Goal: Transaction & Acquisition: Purchase product/service

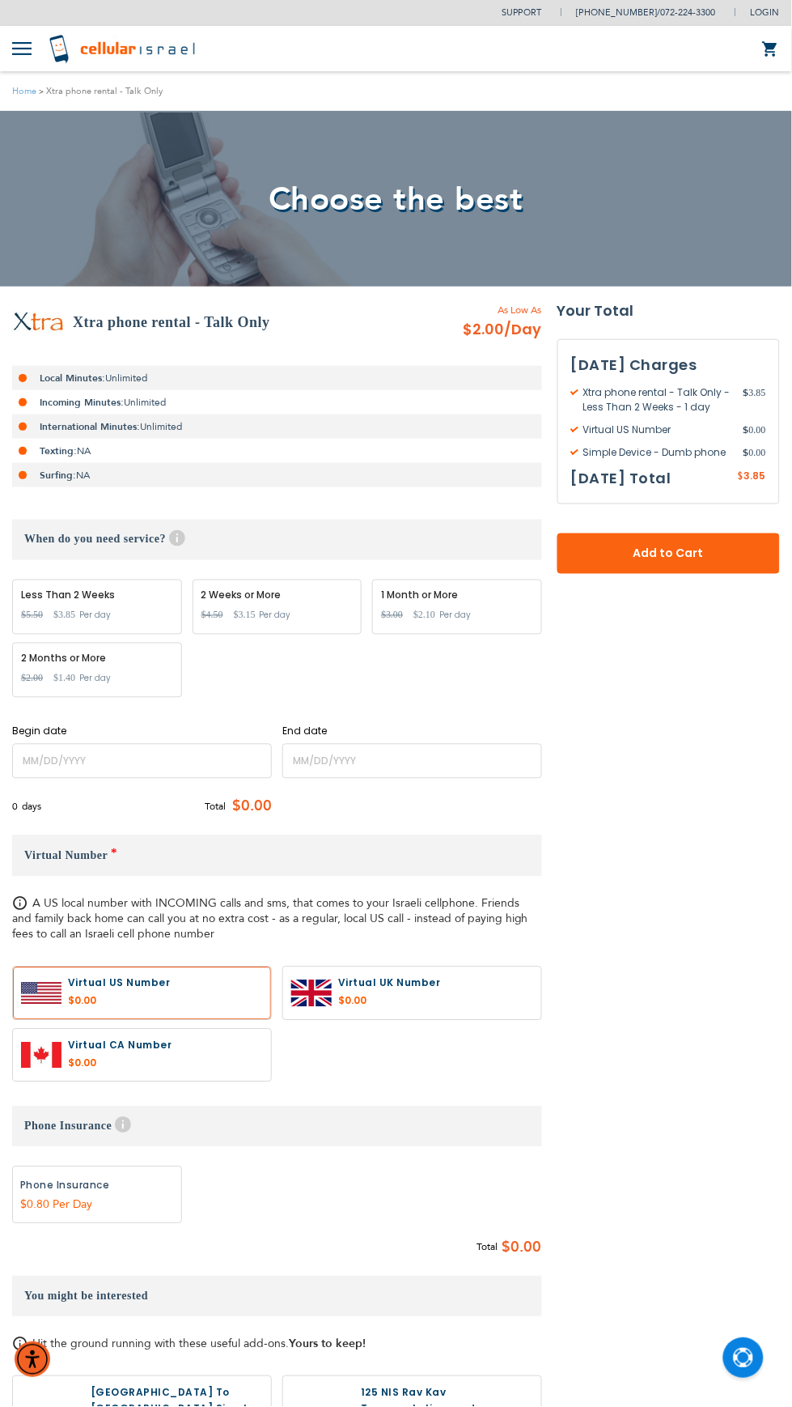
scroll to position [3, 0]
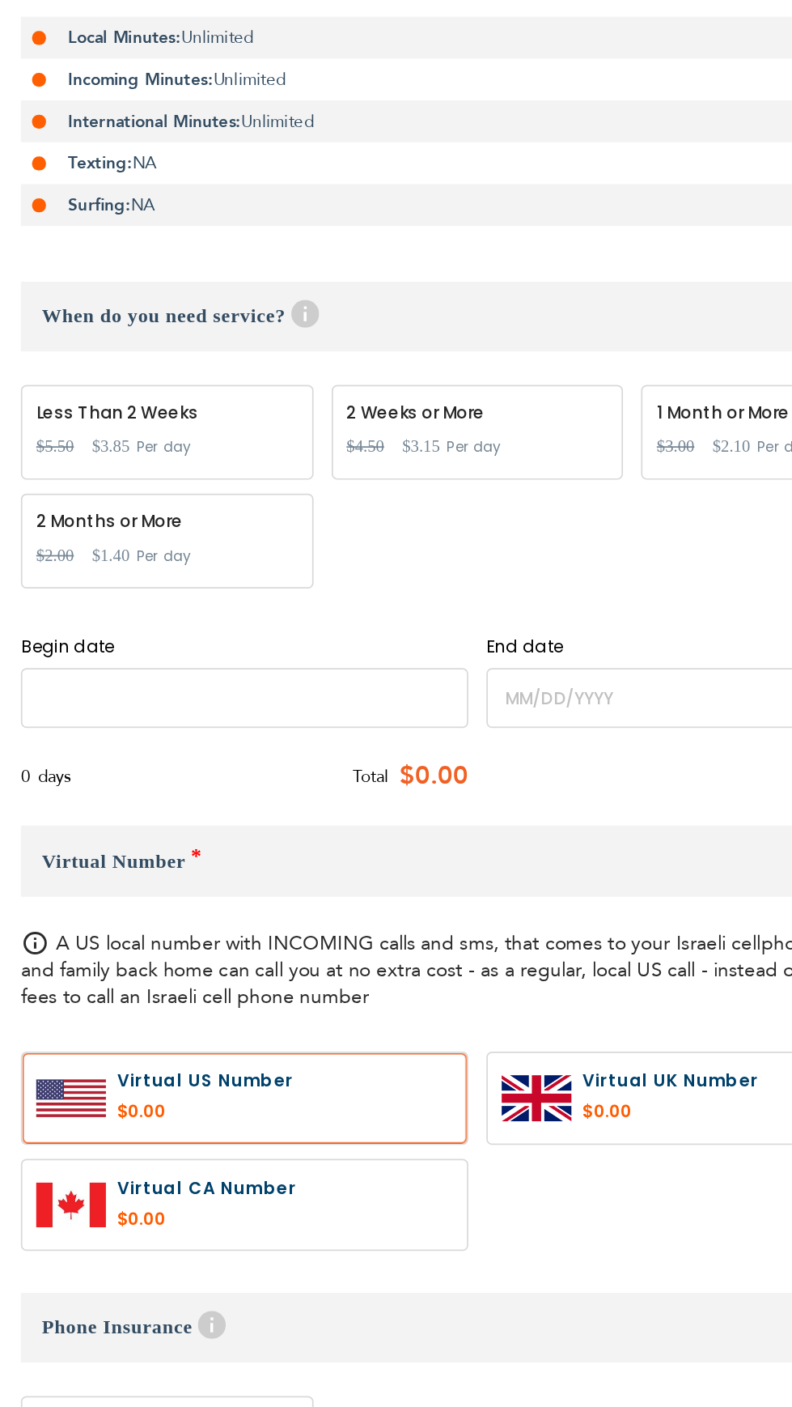
click at [194, 756] on input "name" at bounding box center [142, 758] width 260 height 35
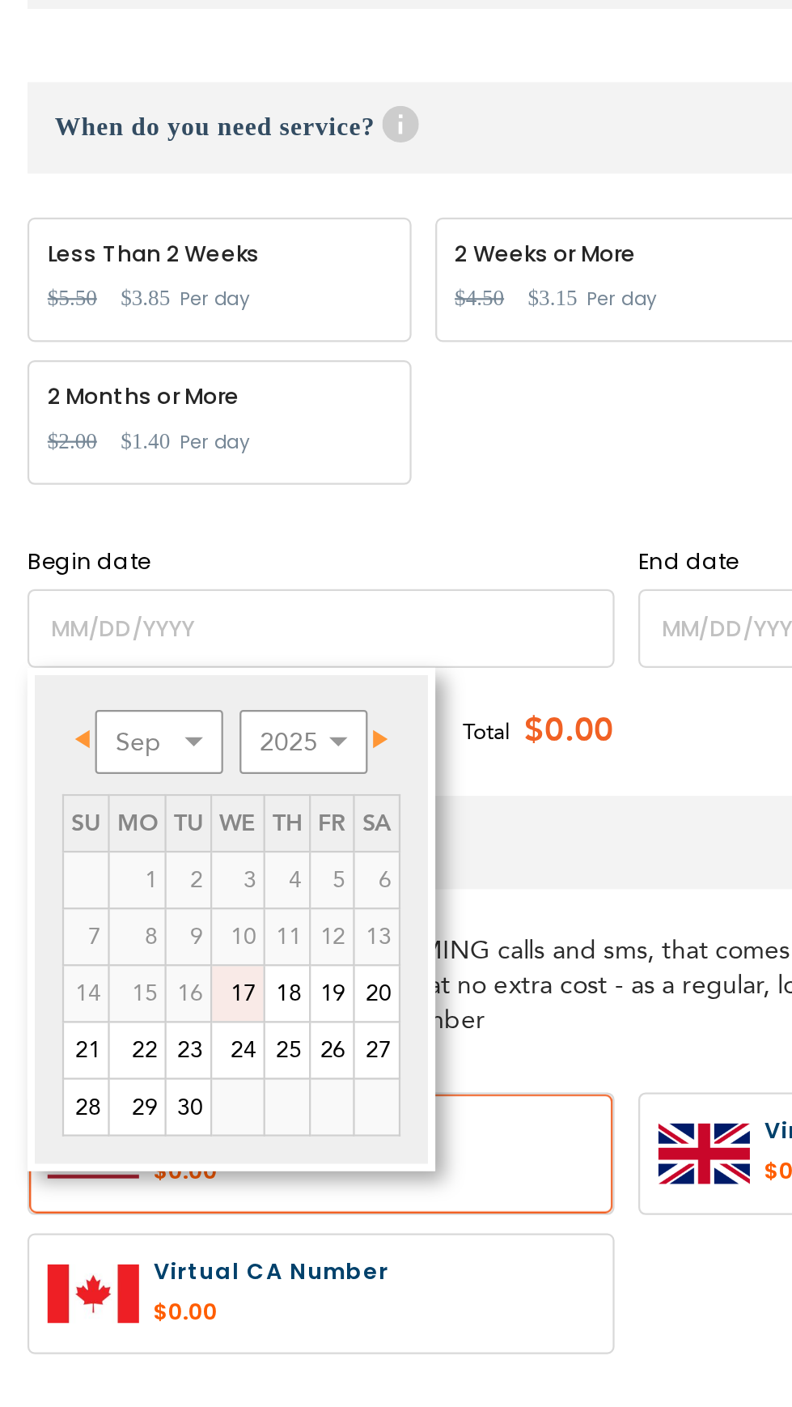
click at [151, 919] on link "19" at bounding box center [147, 919] width 19 height 24
type input "[DATE]"
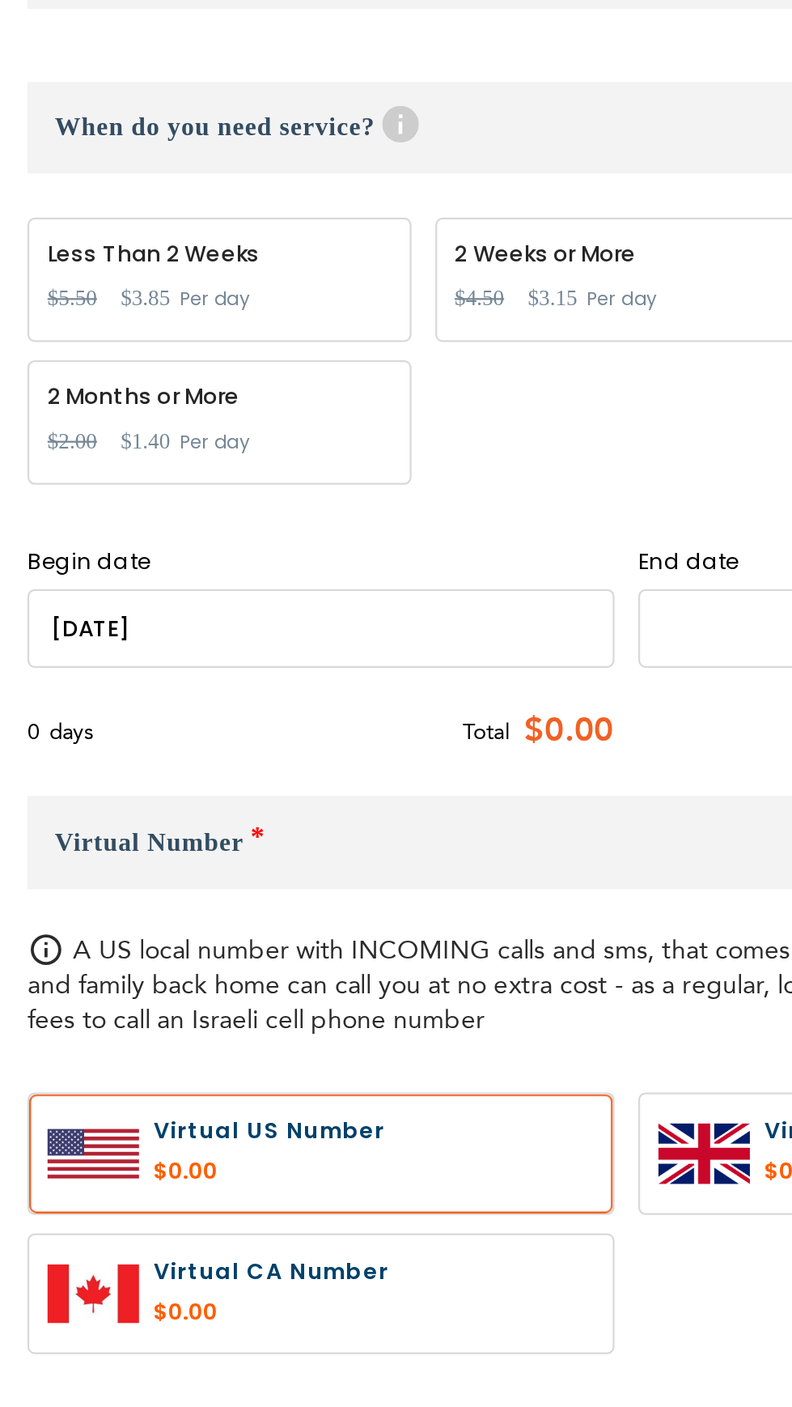
click at [323, 759] on input "name" at bounding box center [412, 758] width 260 height 35
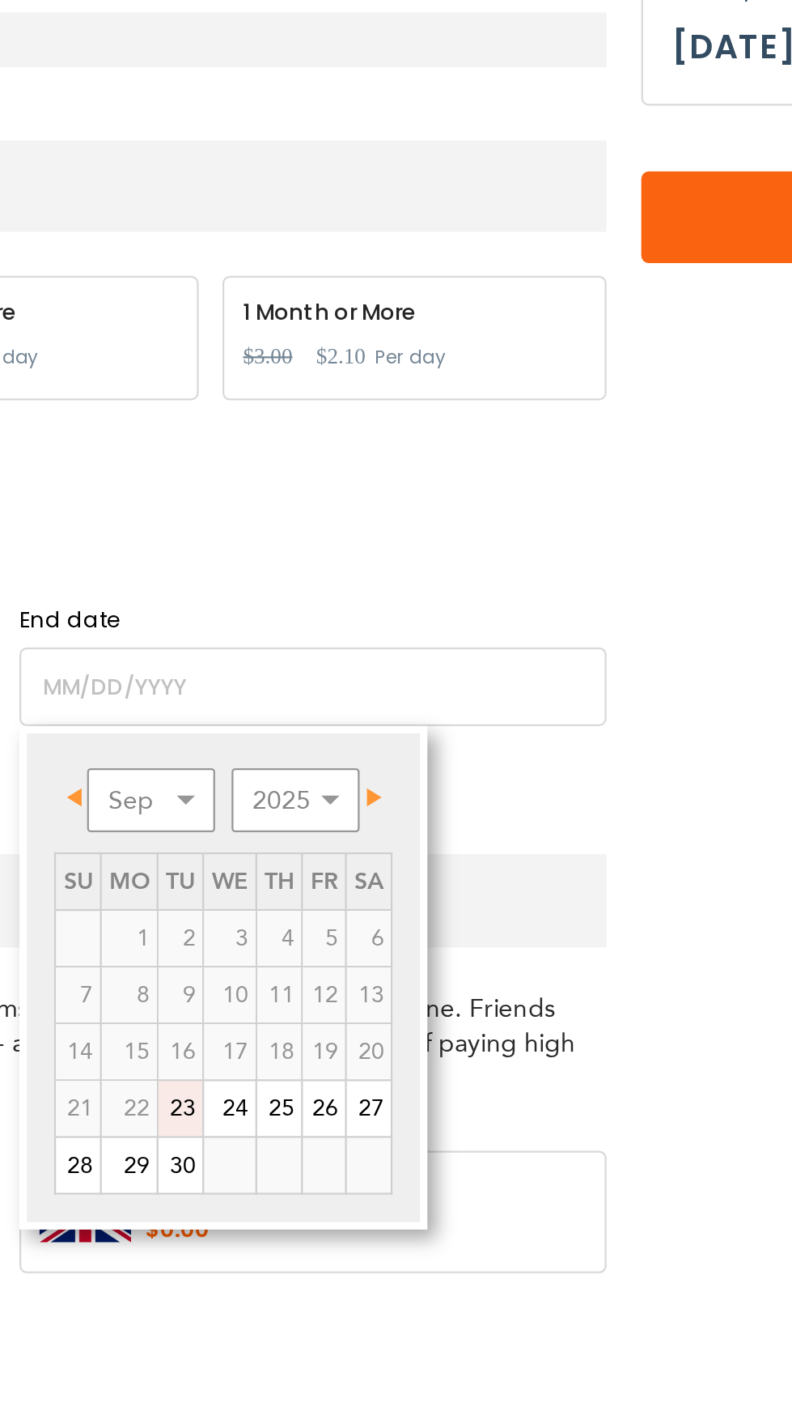
click at [401, 941] on link "25" at bounding box center [397, 944] width 19 height 24
type input "[DATE]"
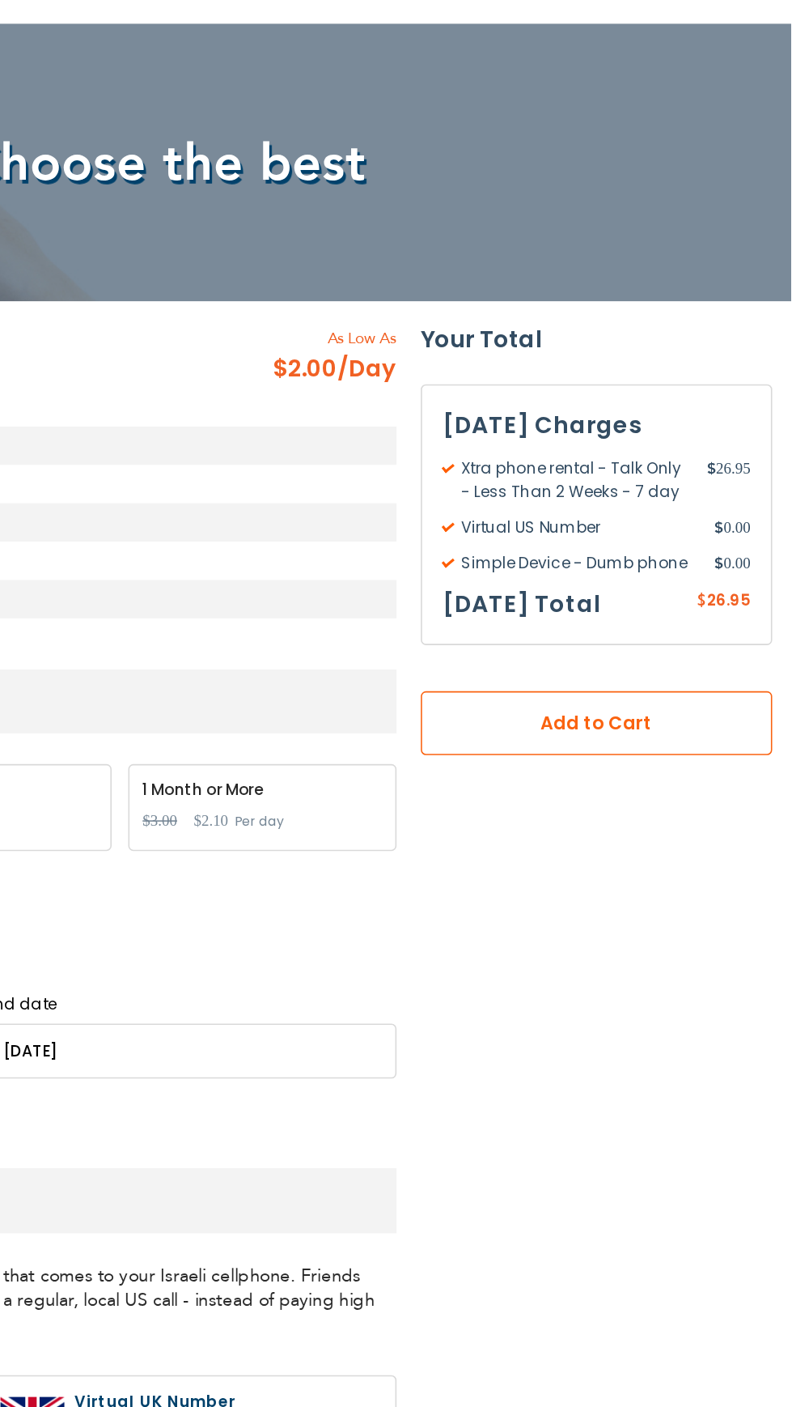
click at [674, 559] on span "Add to Cart" at bounding box center [669, 550] width 116 height 17
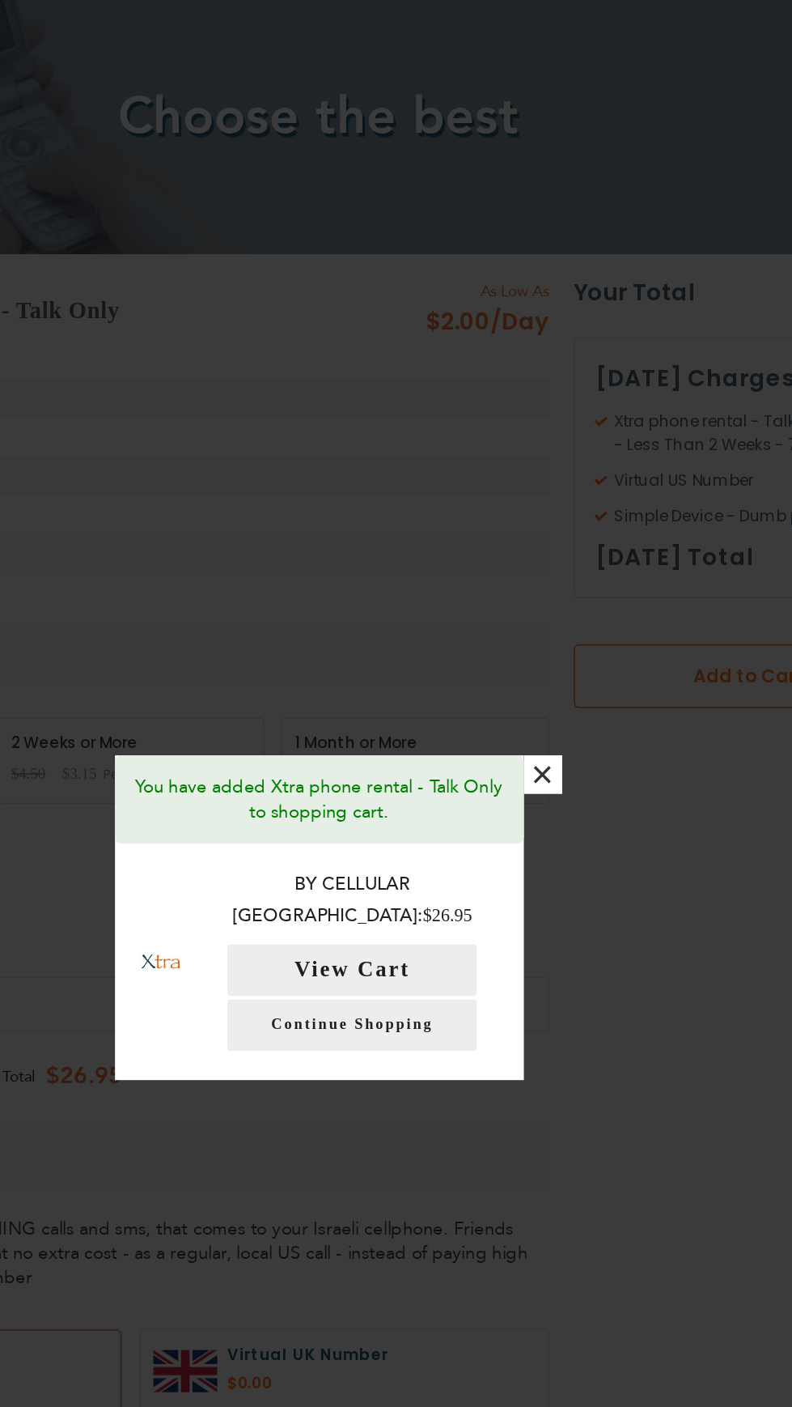
scroll to position [110, 0]
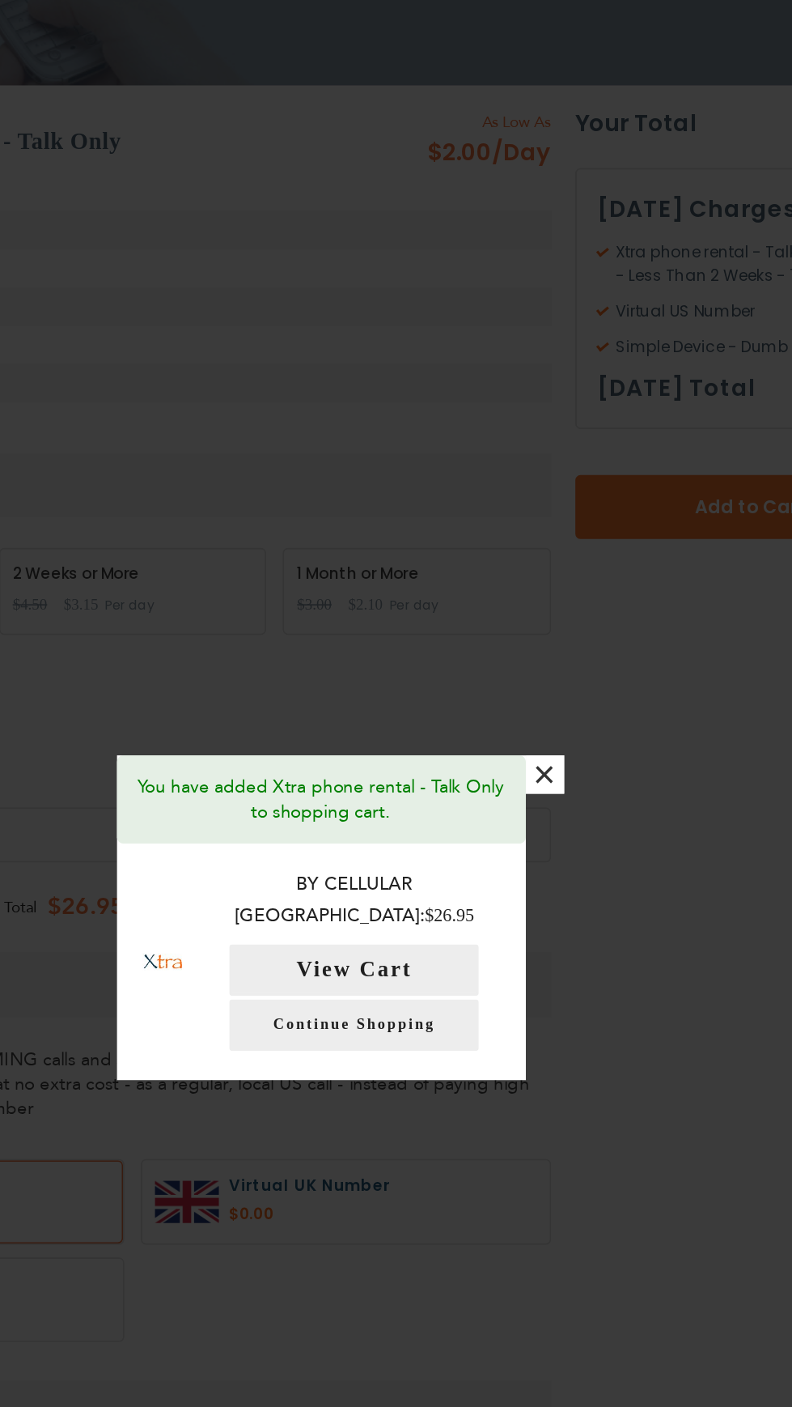
click at [543, 625] on button "×" at bounding box center [538, 613] width 24 height 24
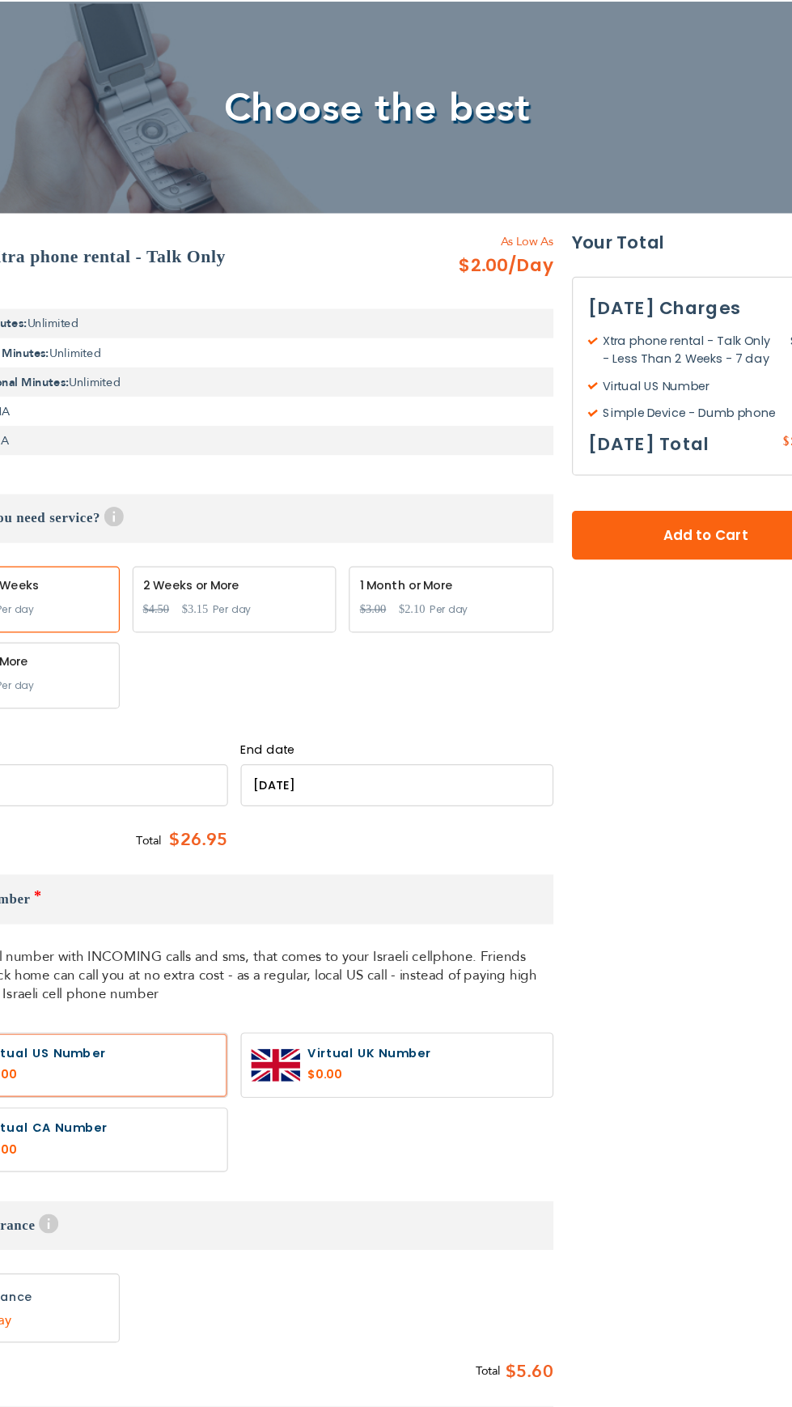
scroll to position [82, 0]
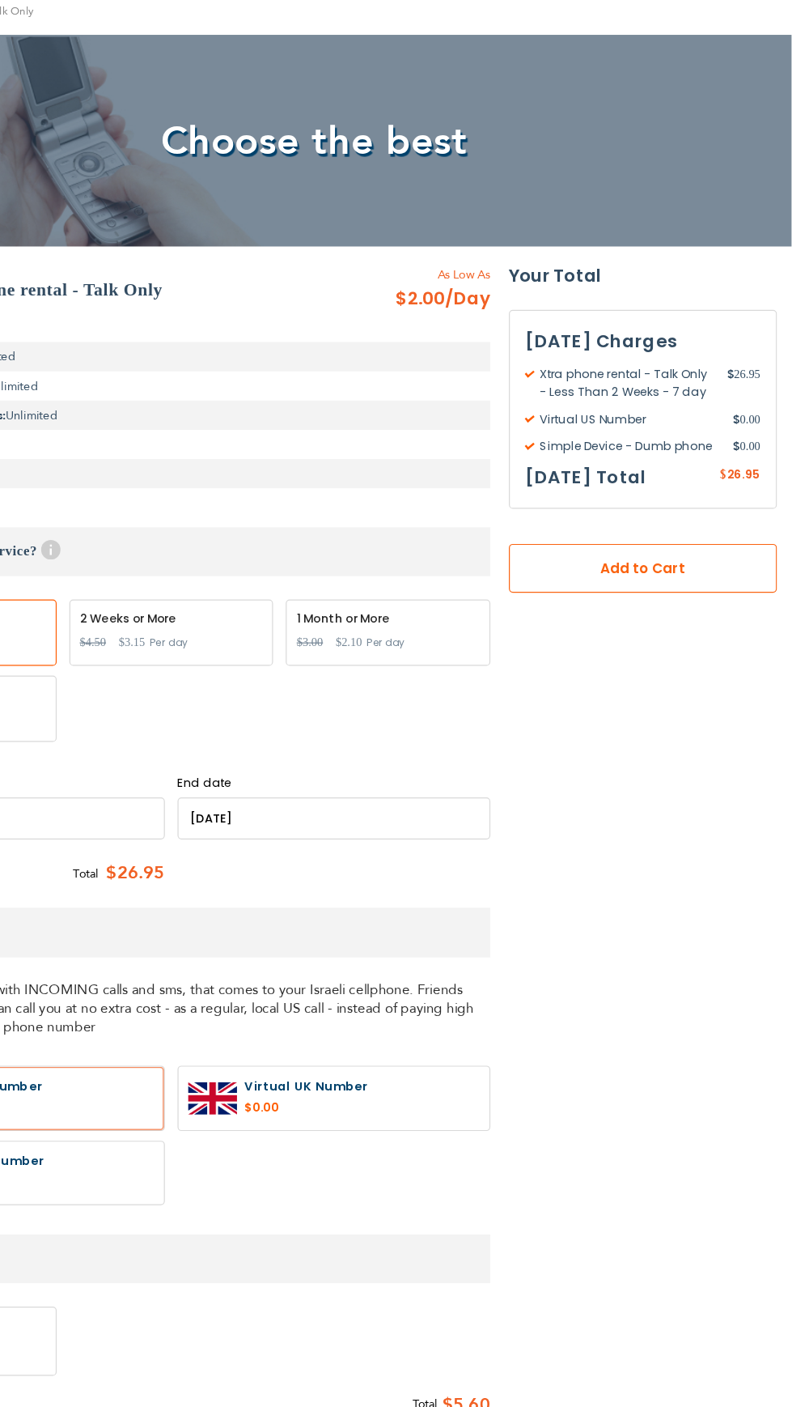
click at [724, 474] on span "Add to Cart" at bounding box center [669, 472] width 116 height 17
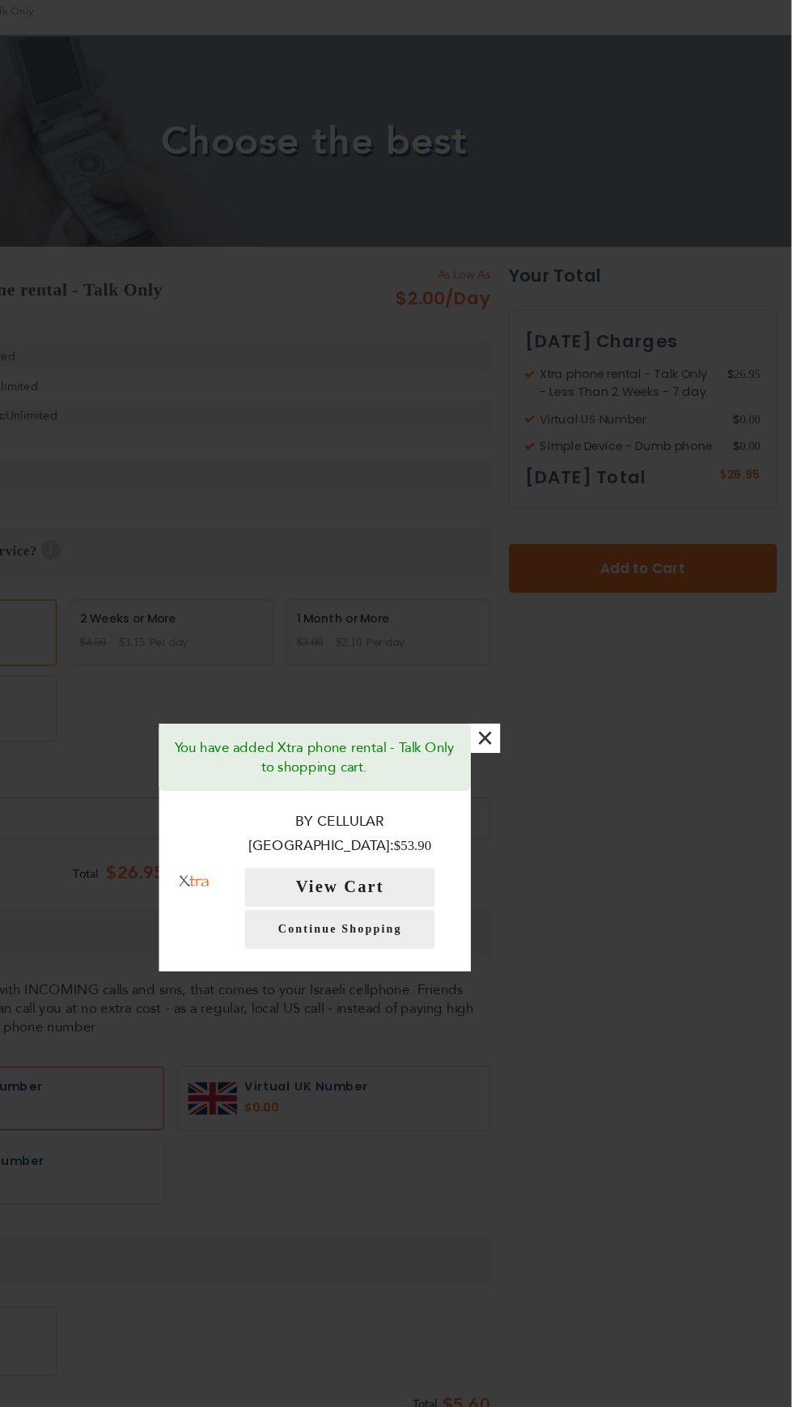
click at [425, 691] on p "By Cellular Israel: $53.90" at bounding box center [417, 693] width 185 height 40
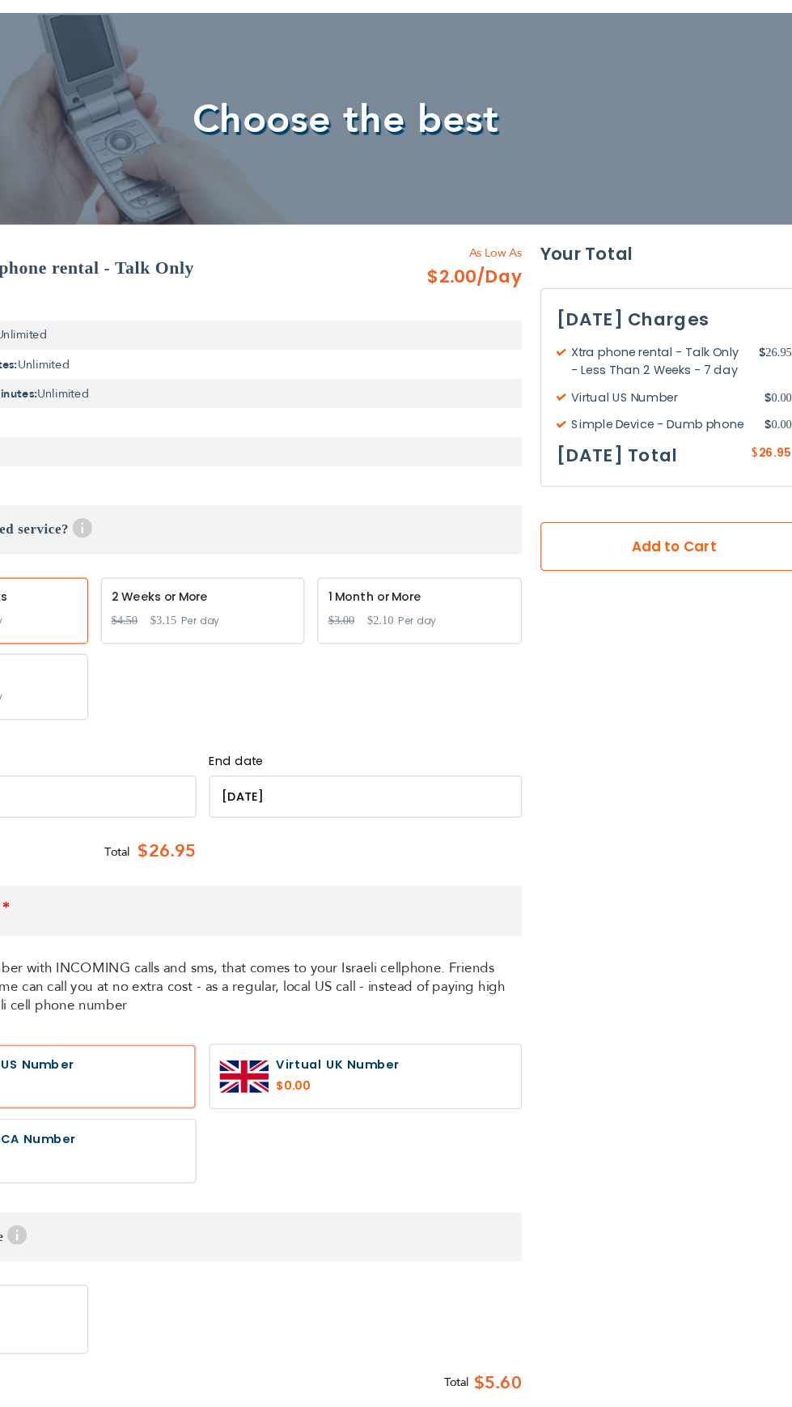
click at [662, 464] on span "Add to Cart" at bounding box center [669, 472] width 116 height 17
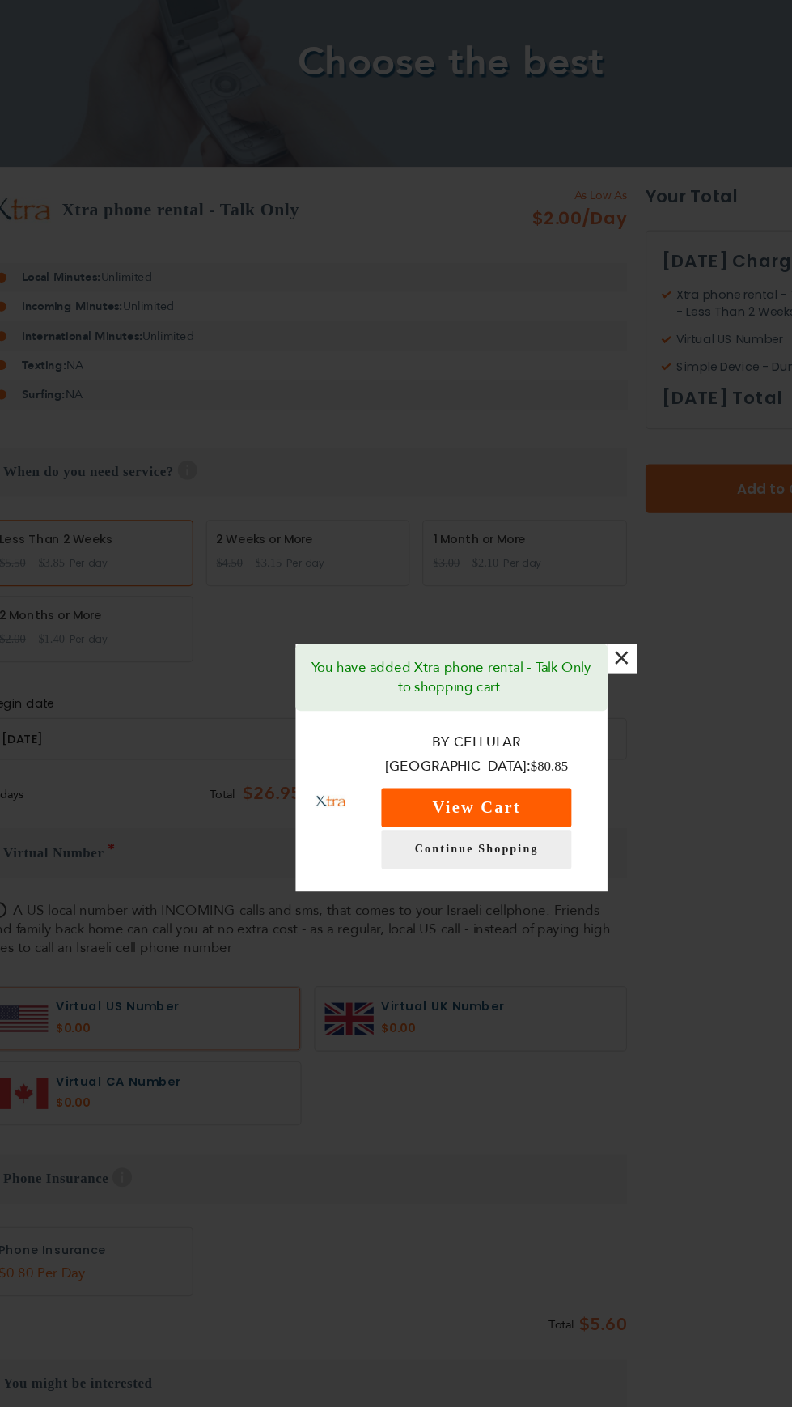
click at [483, 753] on button "View Cart" at bounding box center [417, 736] width 158 height 32
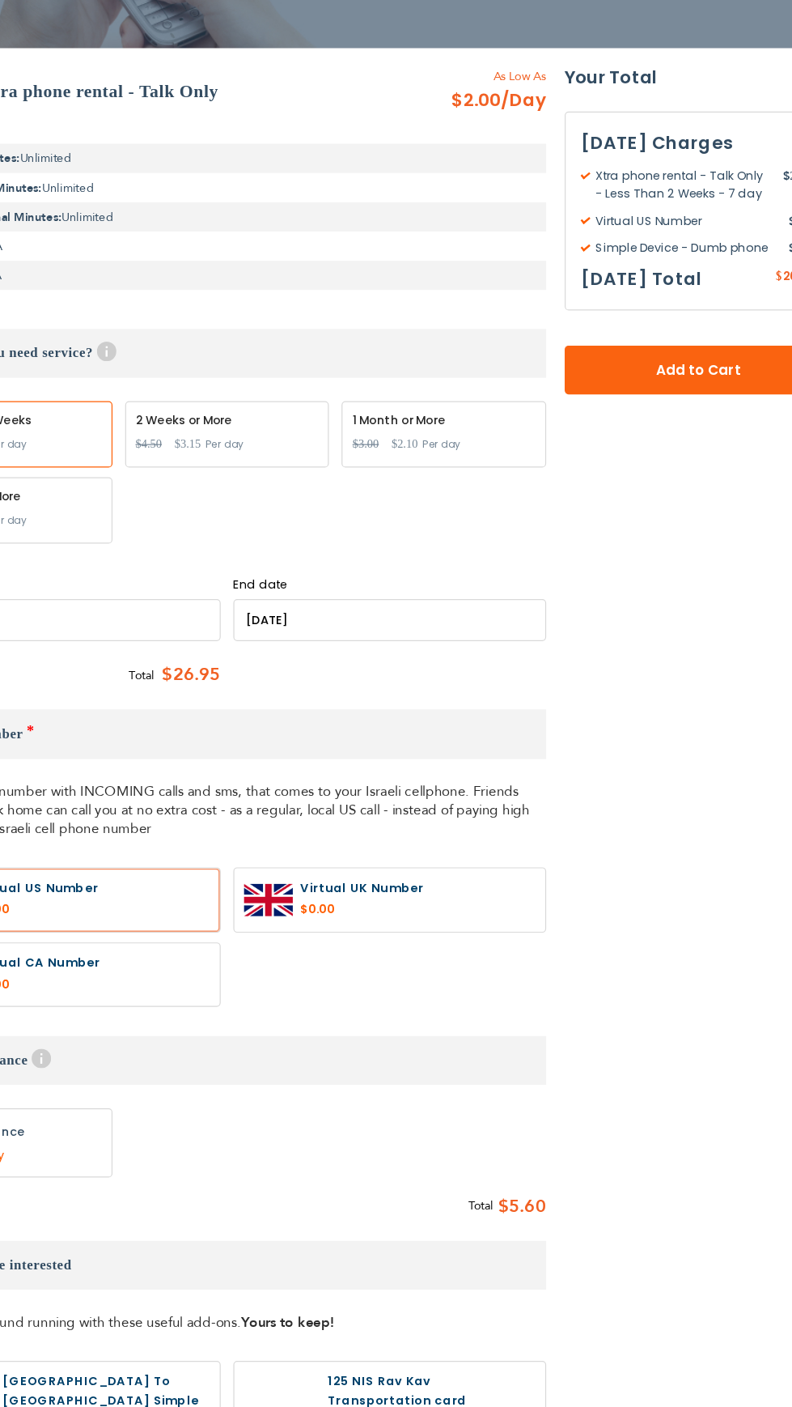
scroll to position [0, 0]
